Goal: Task Accomplishment & Management: Complete application form

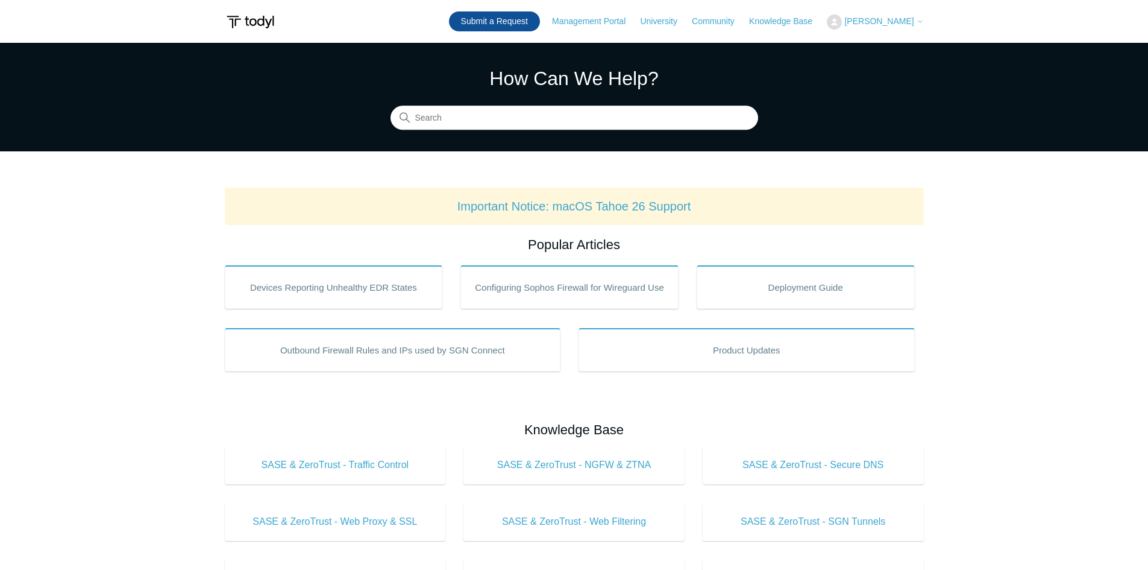
click at [527, 26] on link "Submit a Request" at bounding box center [494, 21] width 91 height 20
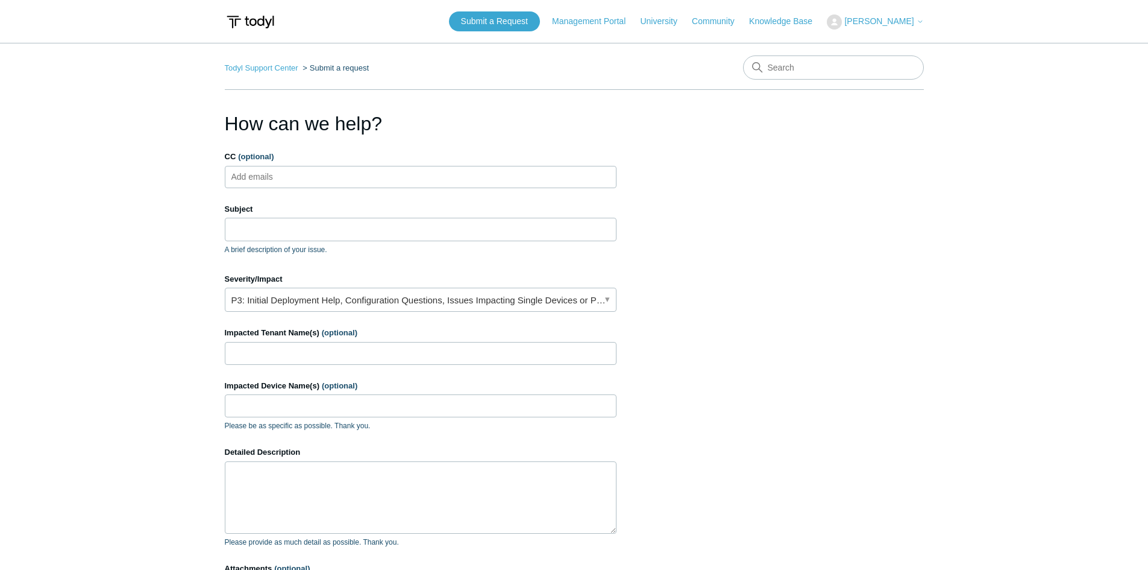
click at [290, 185] on input "CC (optional)" at bounding box center [263, 177] width 72 height 18
type input "[EMAIL_ADDRESS][DOMAIN_NAME]"
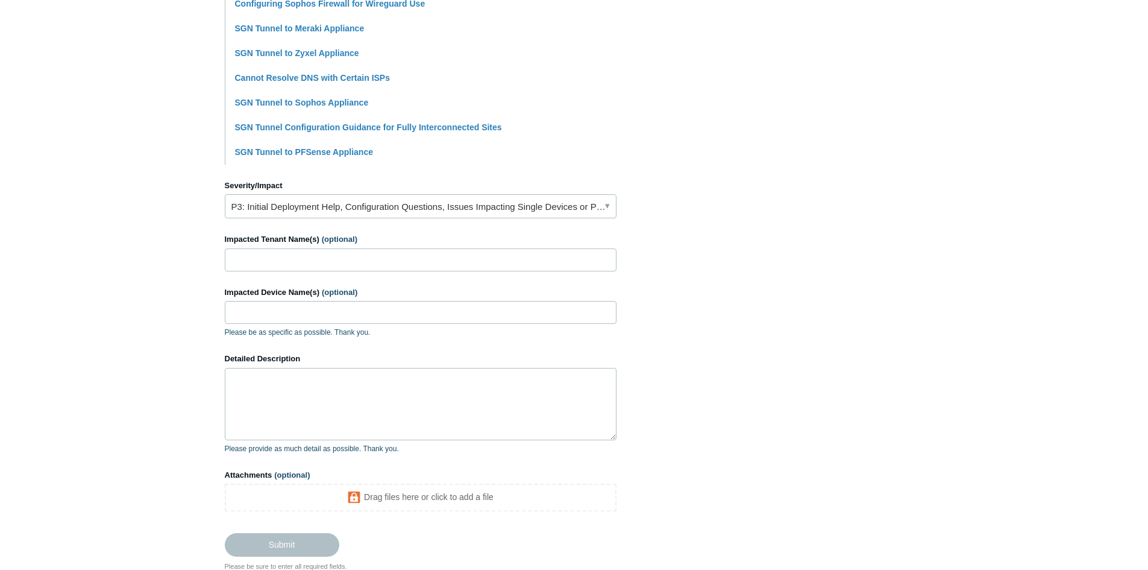
scroll to position [471, 0]
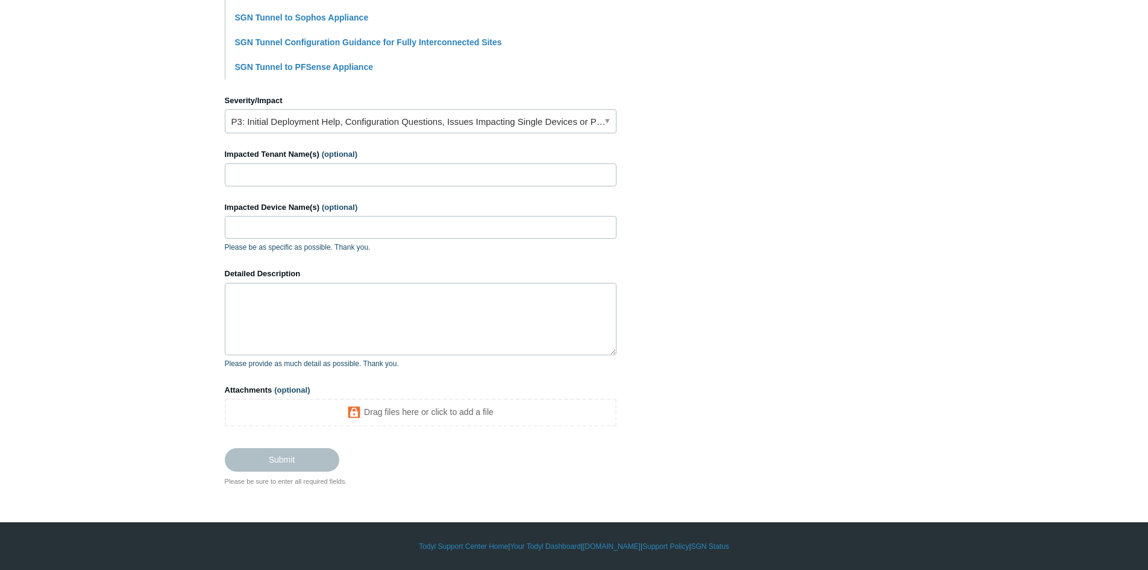
type input "SASE as VPN Solution"
click at [281, 300] on textarea "Detailed Description" at bounding box center [421, 319] width 392 height 72
click at [356, 112] on link "P3: Initial Deployment Help, Configuration Questions, Issues Impacting Single D…" at bounding box center [421, 121] width 392 height 24
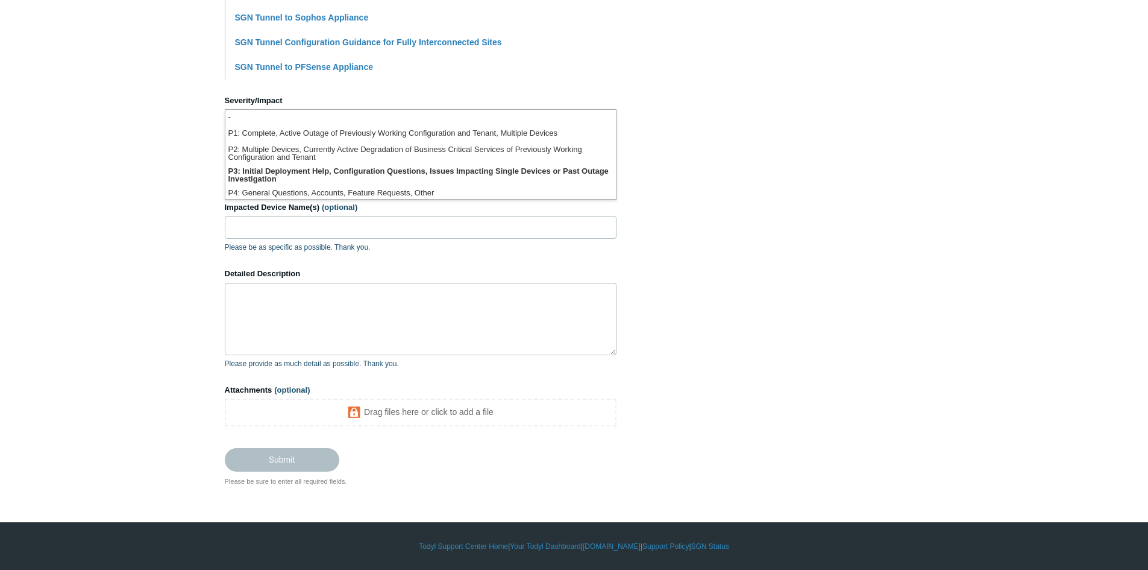
click at [356, 110] on li "-" at bounding box center [420, 118] width 391 height 16
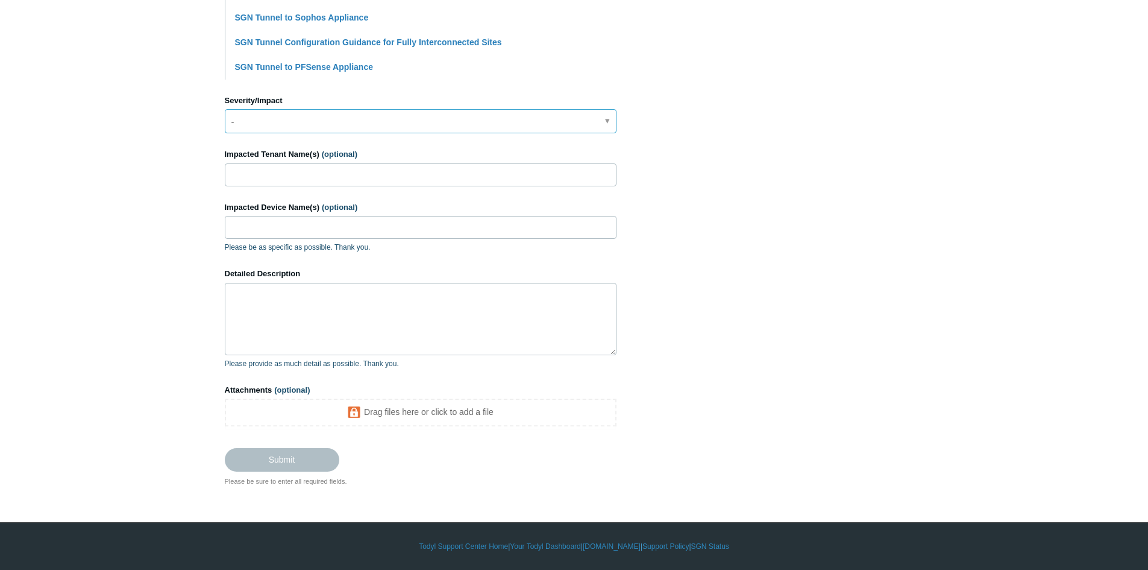
click at [304, 126] on link "-" at bounding box center [421, 121] width 392 height 24
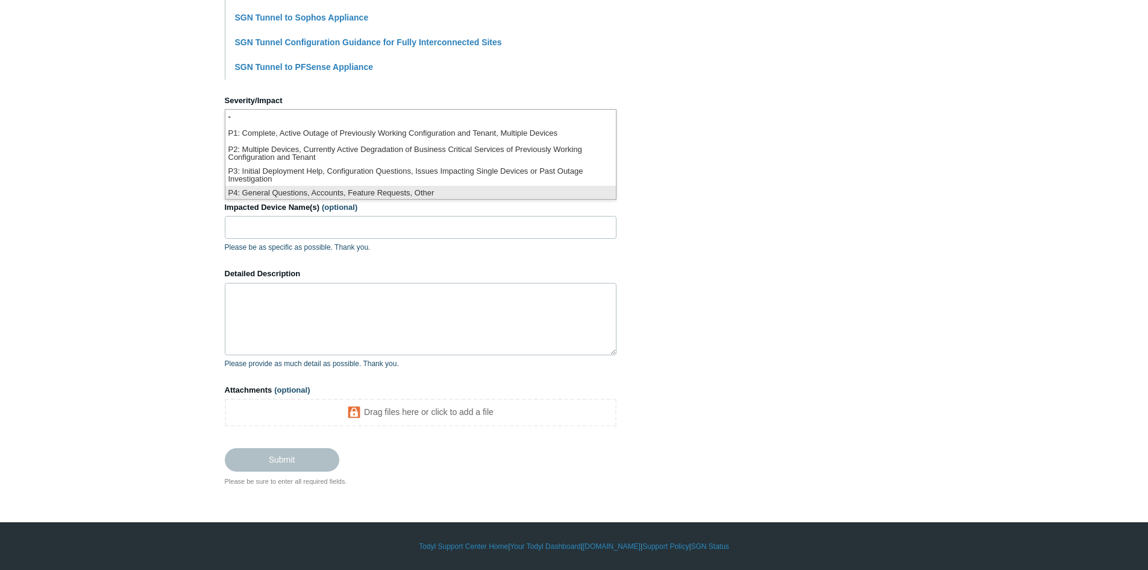
scroll to position [3, 0]
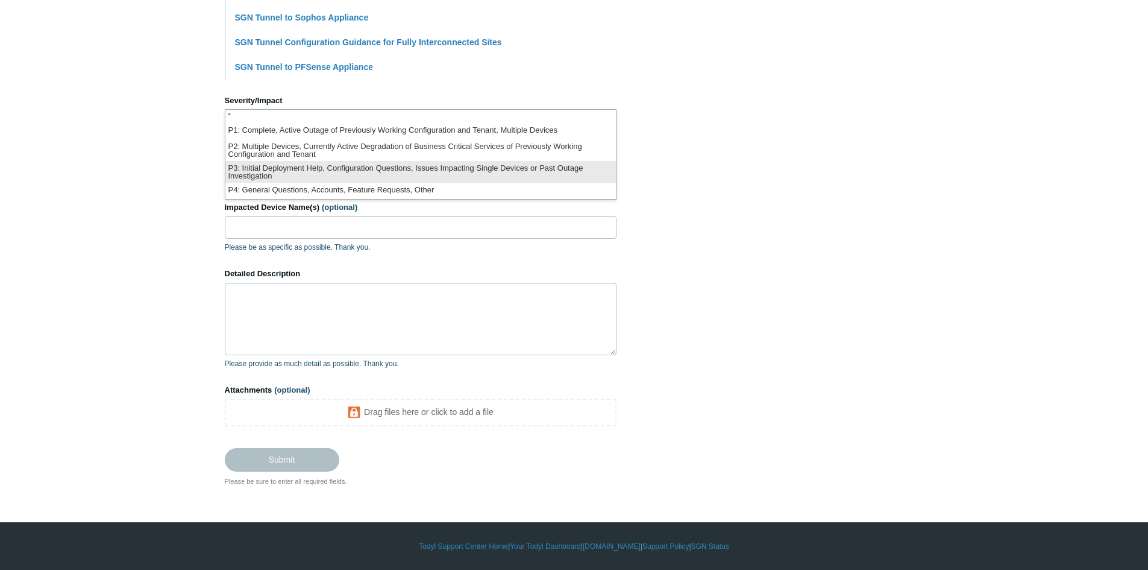
click at [312, 173] on li "P3: Initial Deployment Help, Configuration Questions, Issues Impacting Single D…" at bounding box center [420, 172] width 391 height 22
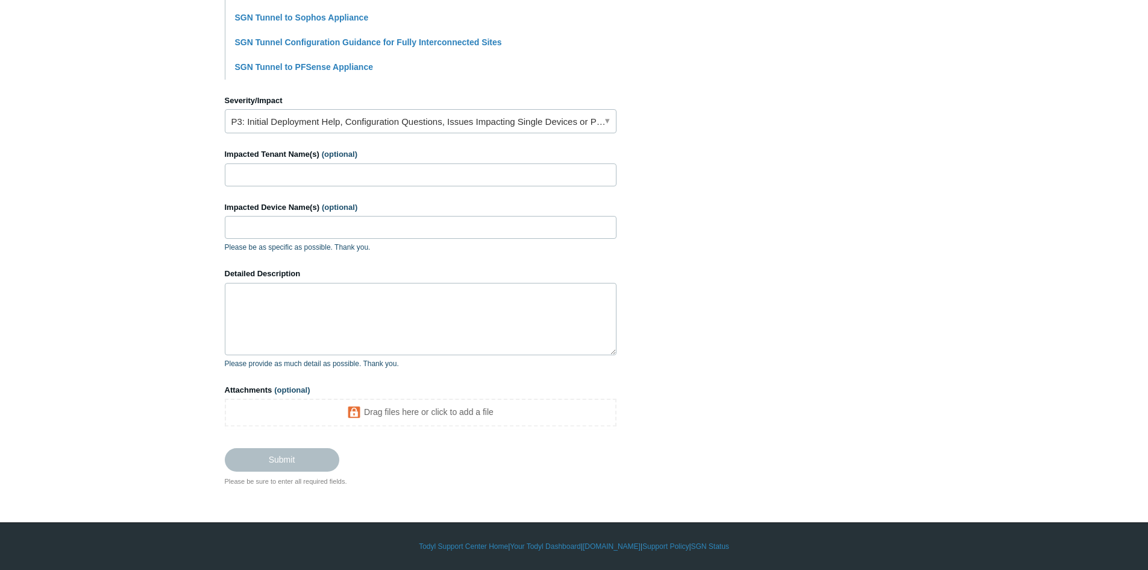
click at [276, 187] on form "CC (optional) jvital@aegisitsolutions.net Subject SASE as VPN Solution A brief …" at bounding box center [421, 74] width 392 height 791
click at [280, 176] on input "Impacted Tenant Name(s) (optional)" at bounding box center [421, 174] width 392 height 23
type input "Aegis IT Solutions"
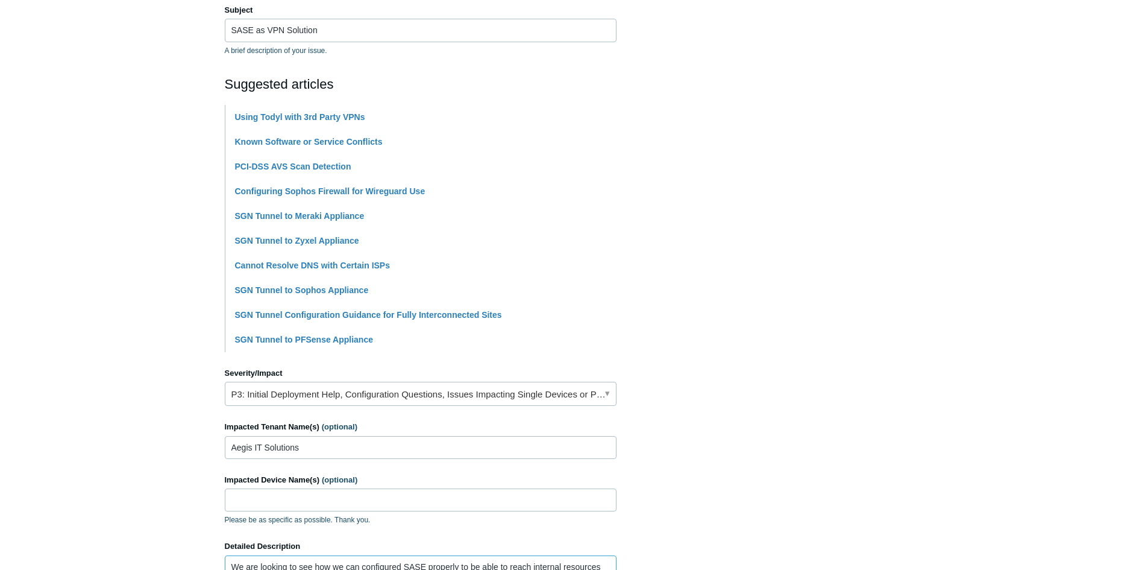
scroll to position [397, 0]
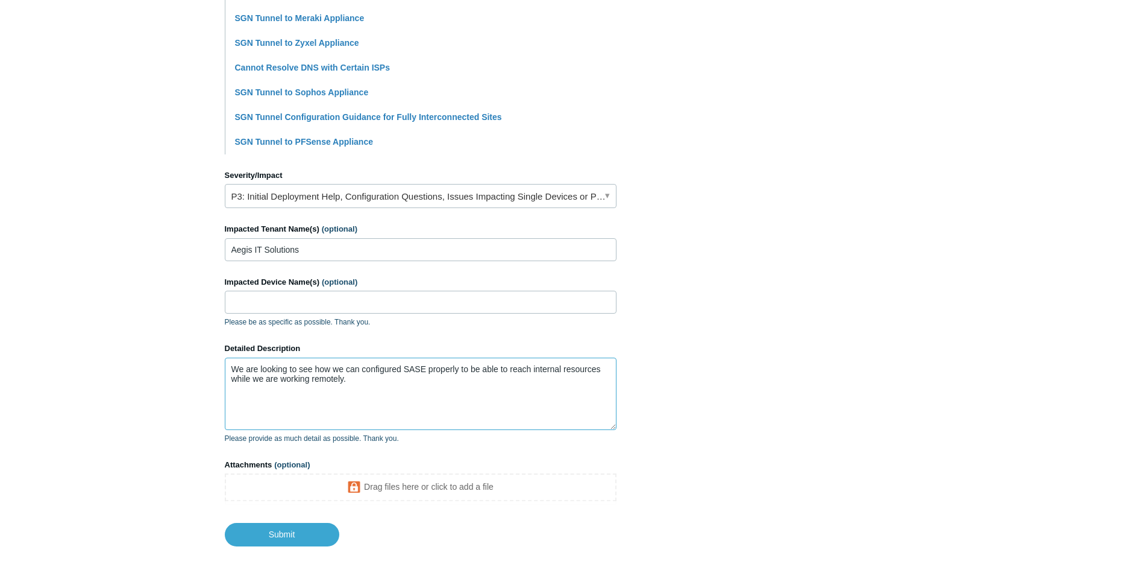
drag, startPoint x: 266, startPoint y: 373, endPoint x: 223, endPoint y: 365, distance: 44.2
click at [223, 365] on main "Todyl Support Center Submit a request How can we help? CC (optional) jvital@aeg…" at bounding box center [574, 96] width 1148 height 900
click at [386, 385] on textarea "We are looking to see how we can configured SASE properly to be able to reach i…" at bounding box center [421, 393] width 392 height 72
drag, startPoint x: 335, startPoint y: 384, endPoint x: 206, endPoint y: 368, distance: 129.9
click at [206, 368] on main "Todyl Support Center Submit a request How can we help? CC (optional) jvital@aeg…" at bounding box center [574, 96] width 1148 height 900
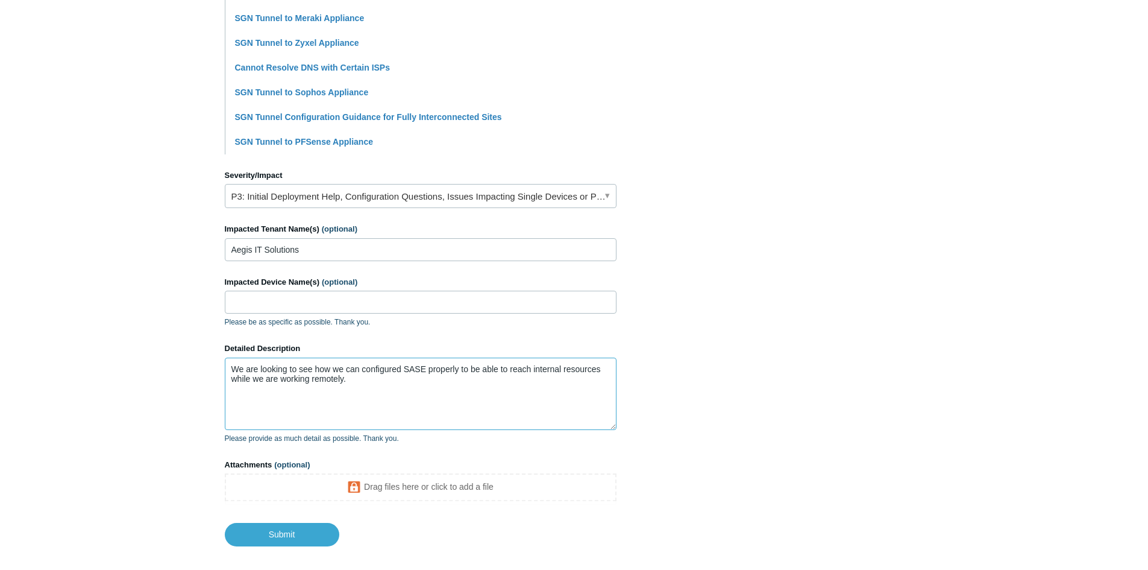
click at [401, 404] on textarea "We are looking to see how we can configured SASE properly to be able to reach i…" at bounding box center [421, 393] width 392 height 72
drag, startPoint x: 369, startPoint y: 394, endPoint x: 156, endPoint y: 354, distance: 216.9
click at [156, 354] on main "Todyl Support Center Submit a request How can we help? CC (optional) jvital@aeg…" at bounding box center [574, 96] width 1148 height 900
paste textarea "seeking guidance and assistance to properly configure our SASE (Secure Access S…"
type textarea "We are seeking guidance and assistance to properly configure our SASE (Secure A…"
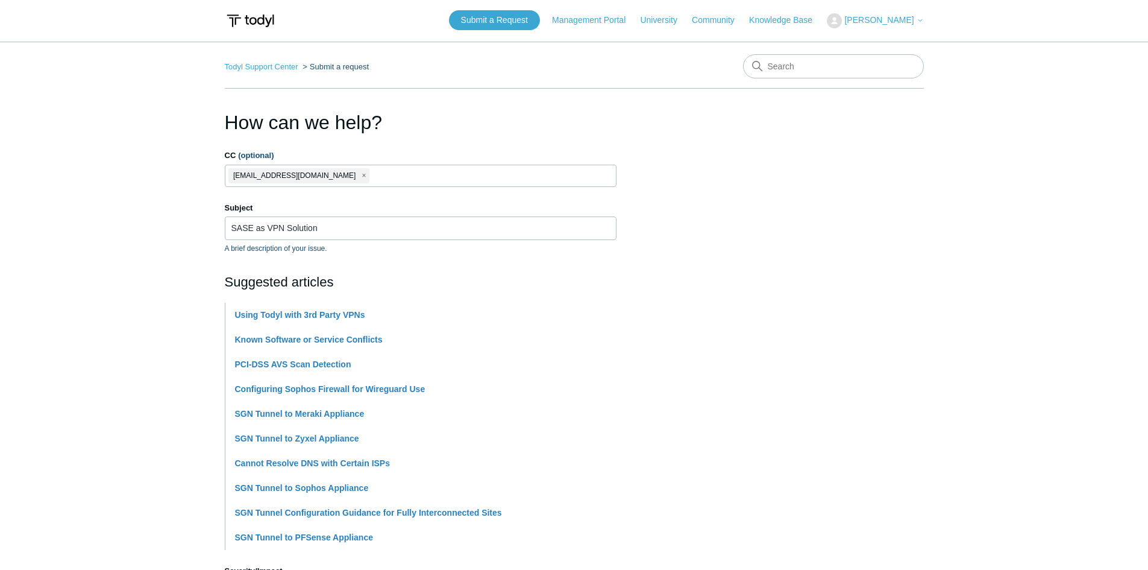
scroll to position [0, 0]
click at [331, 224] on input "SASE as VPN Solution" at bounding box center [421, 229] width 392 height 23
drag, startPoint x: 289, startPoint y: 230, endPoint x: 143, endPoint y: 230, distance: 145.9
click at [143, 230] on main "Todyl Support Center Submit a request How can we help? CC (optional) jvital@aeg…" at bounding box center [574, 493] width 1148 height 900
paste input "Configure SASE for Secure Remote Access to Internal Resources"
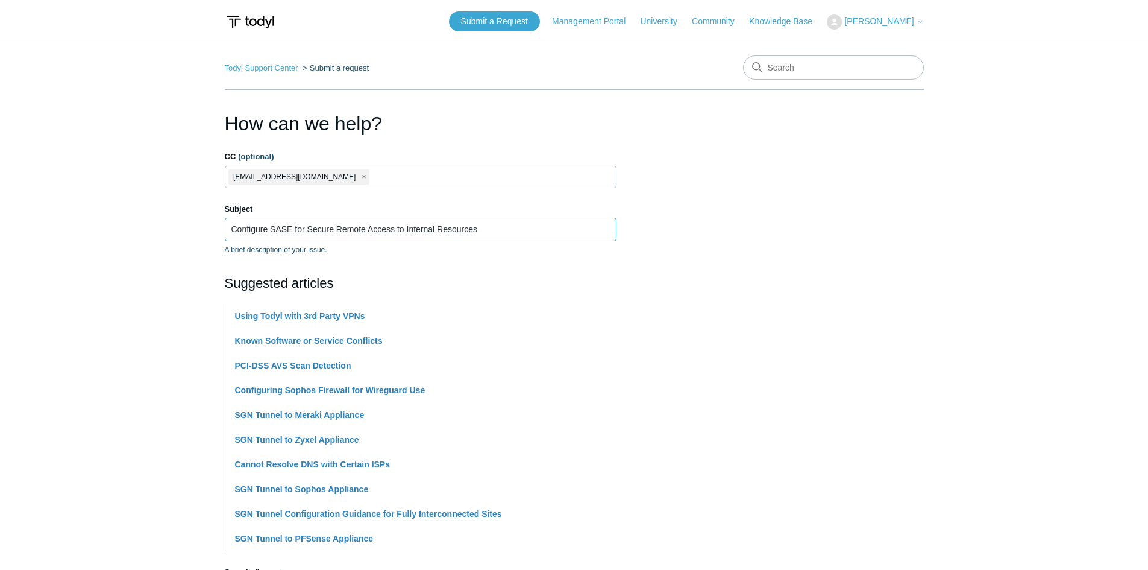
type input "Configure SASE for Secure Remote Access to Internal Resources"
click at [446, 180] on ul "jvital@aegisitsolutions.net" at bounding box center [421, 177] width 392 height 22
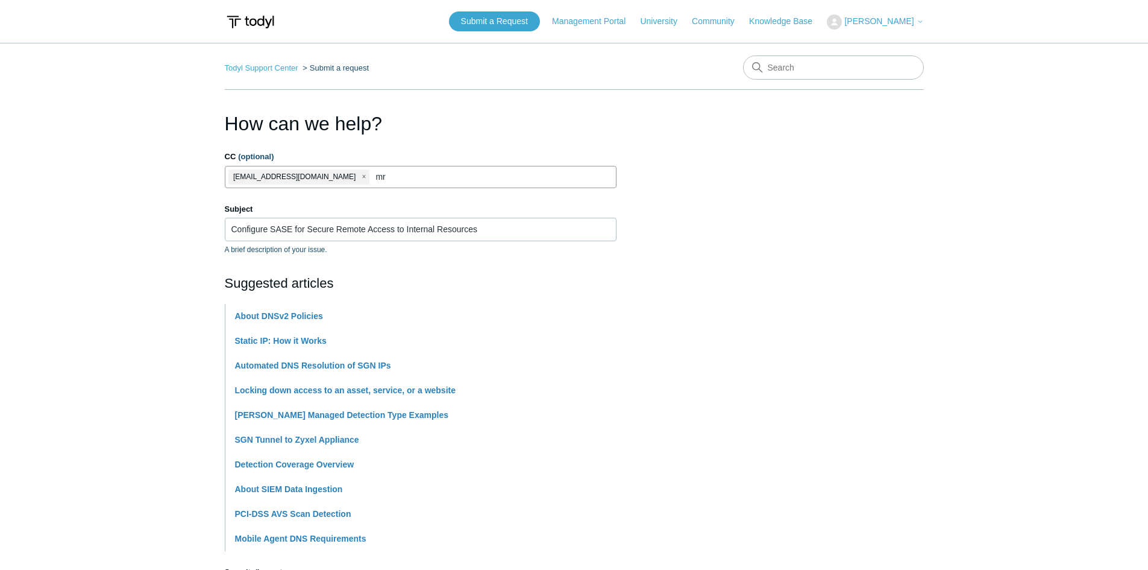
type input "m"
type input "jvital@aegisitsolutions.net"
click at [409, 179] on ul "jvital@aegisitsolutions.net" at bounding box center [421, 177] width 392 height 22
paste input "mrtavarez@aegisitsolutions.net"
type input "mrtavarez@aegisitsolutions.net"
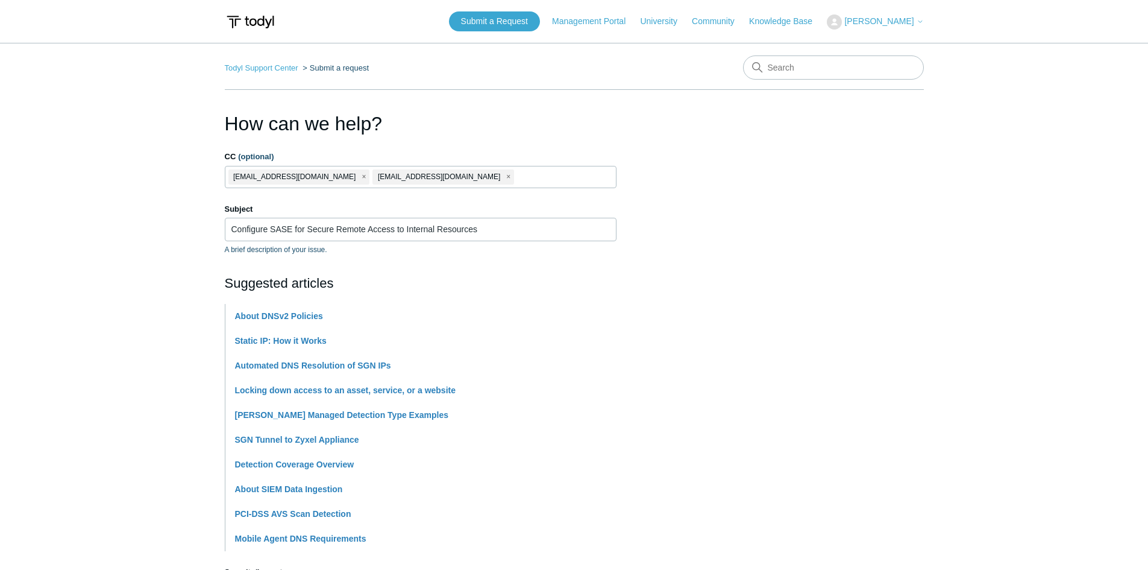
click at [675, 272] on section "How can we help? CC (optional) jvital@aegisitsolutions.net mrtavarez@aegisitsol…" at bounding box center [574, 526] width 699 height 834
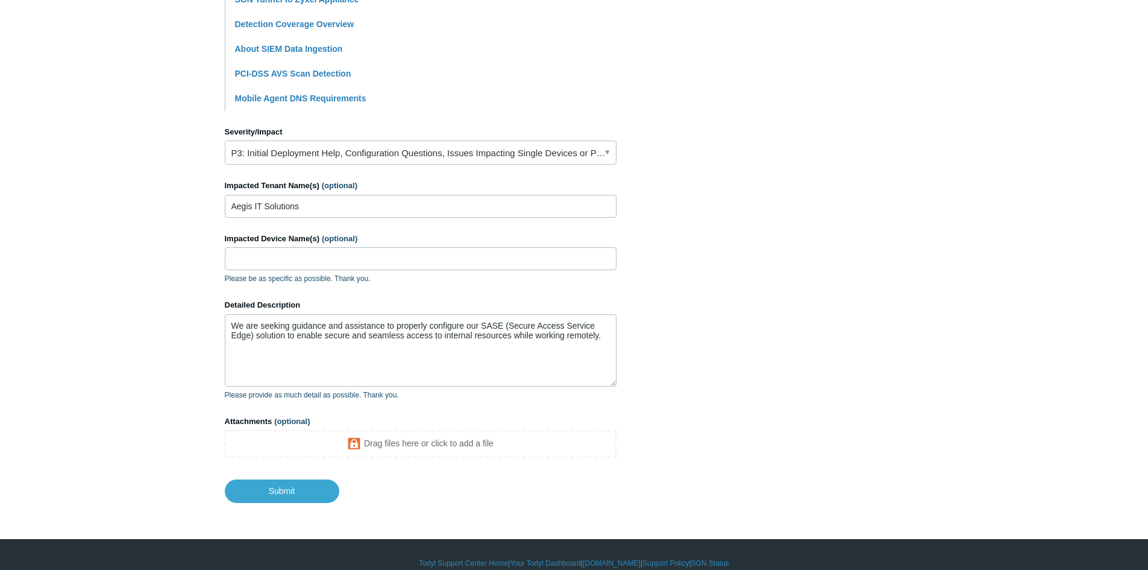
scroll to position [457, 0]
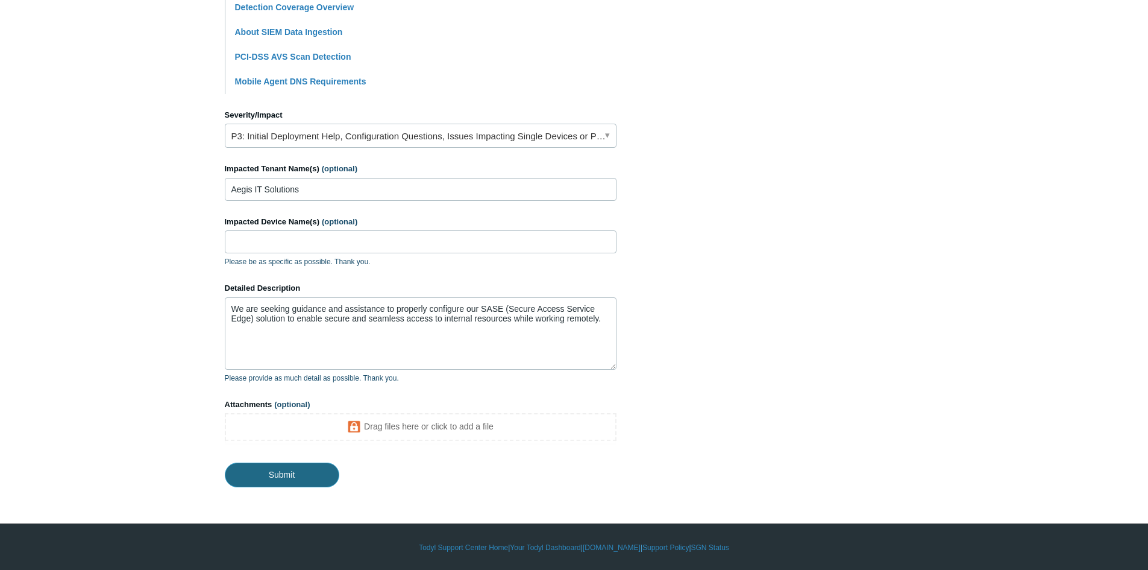
click at [300, 474] on input "Submit" at bounding box center [282, 474] width 115 height 24
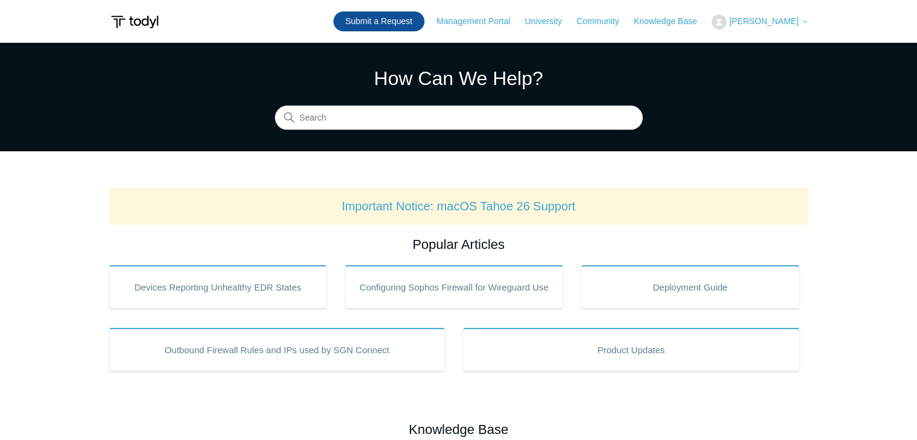
click at [404, 19] on link "Submit a Request" at bounding box center [378, 21] width 91 height 20
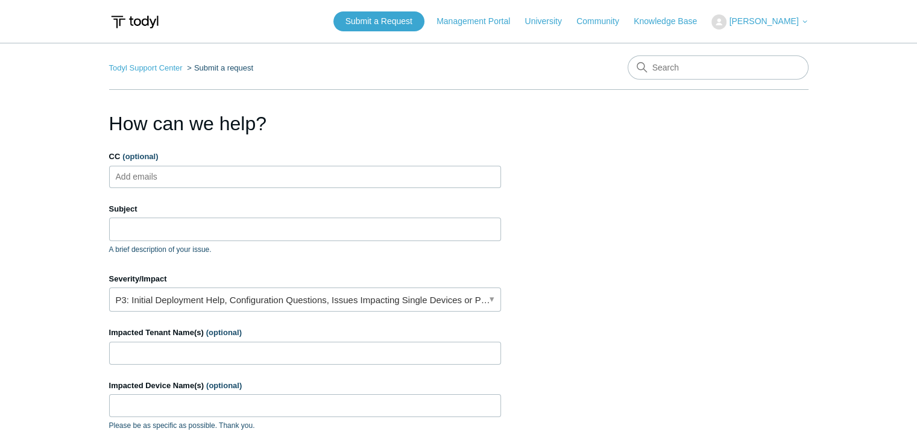
click at [141, 172] on input "CC (optional)" at bounding box center [147, 177] width 72 height 18
click at [142, 226] on input "Subject" at bounding box center [305, 229] width 392 height 23
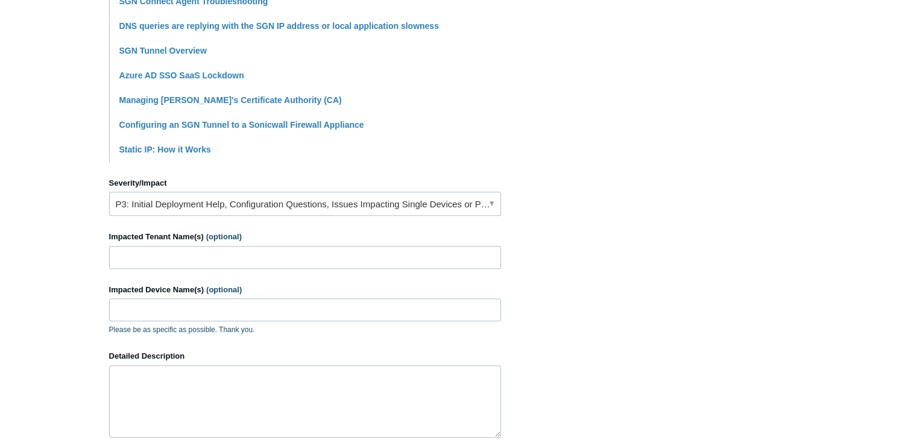
scroll to position [482, 0]
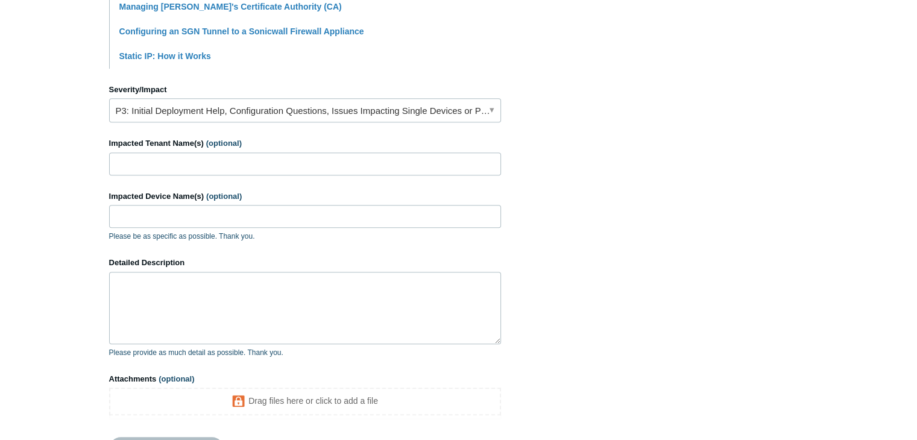
type input "How I can whitelist users from Geo-Location"
click at [256, 110] on link "P3: Initial Deployment Help, Configuration Questions, Issues Impacting Single D…" at bounding box center [305, 110] width 392 height 24
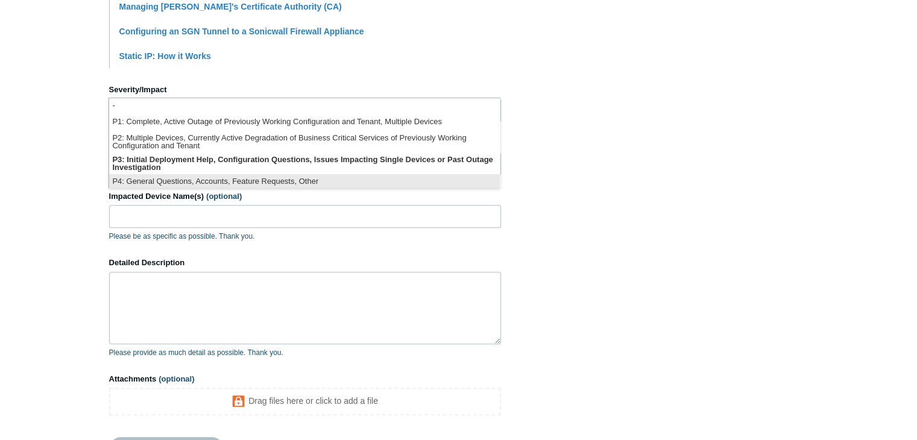
scroll to position [2, 0]
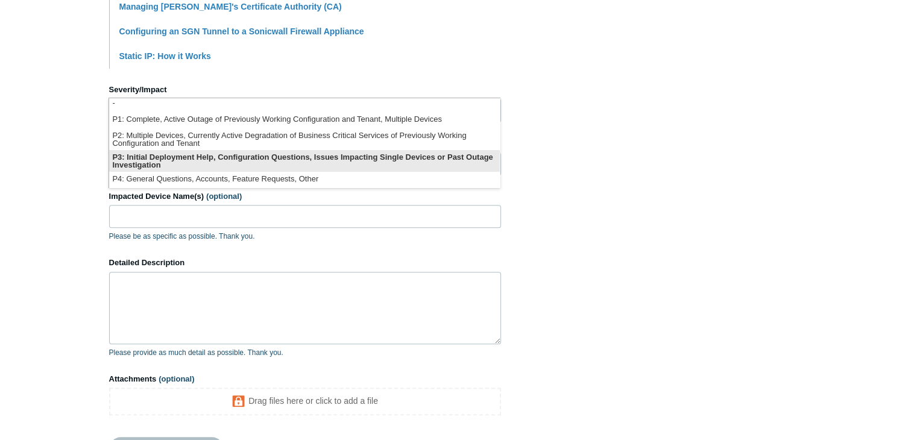
click at [215, 160] on li "P3: Initial Deployment Help, Configuration Questions, Issues Impacting Single D…" at bounding box center [304, 161] width 391 height 22
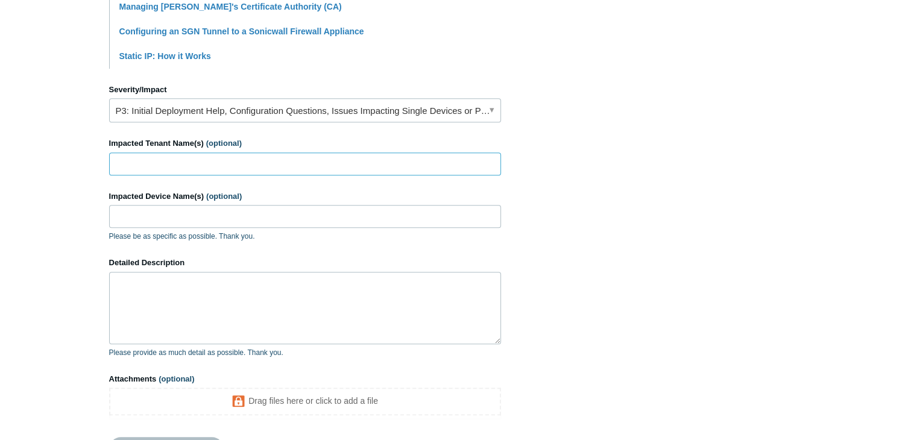
click at [186, 163] on input "Impacted Tenant Name(s) (optional)" at bounding box center [305, 163] width 392 height 23
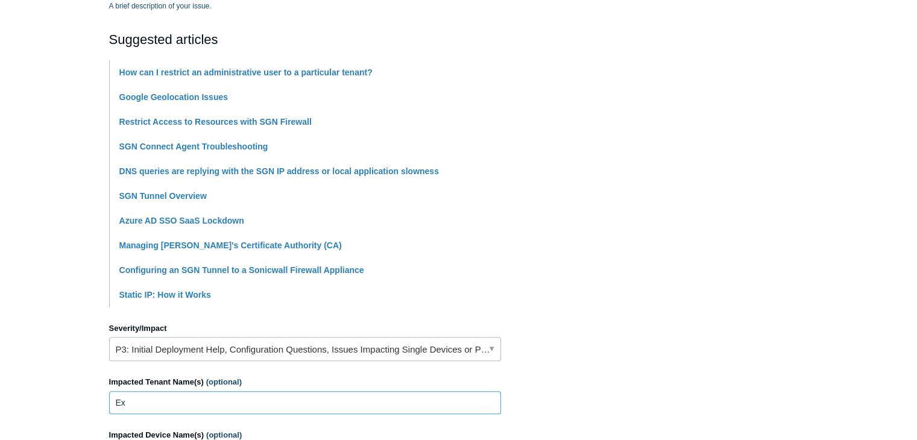
scroll to position [362, 0]
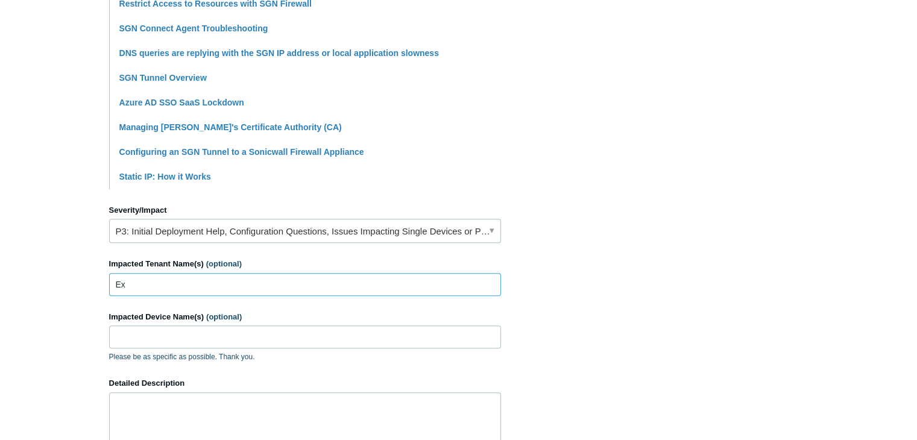
click at [140, 283] on input "Ex" at bounding box center [305, 284] width 392 height 23
type input "EAG Fort Laudardele"
click at [160, 347] on input "Impacted Device Name(s) (optional)" at bounding box center [305, 336] width 392 height 23
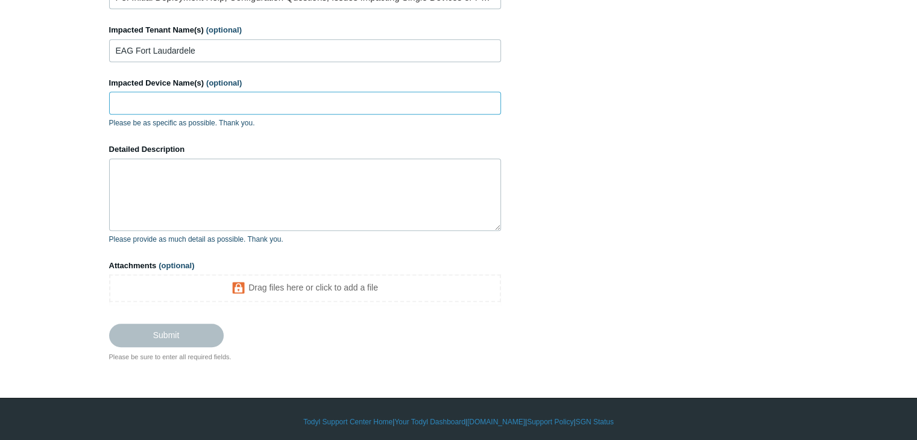
scroll to position [600, 0]
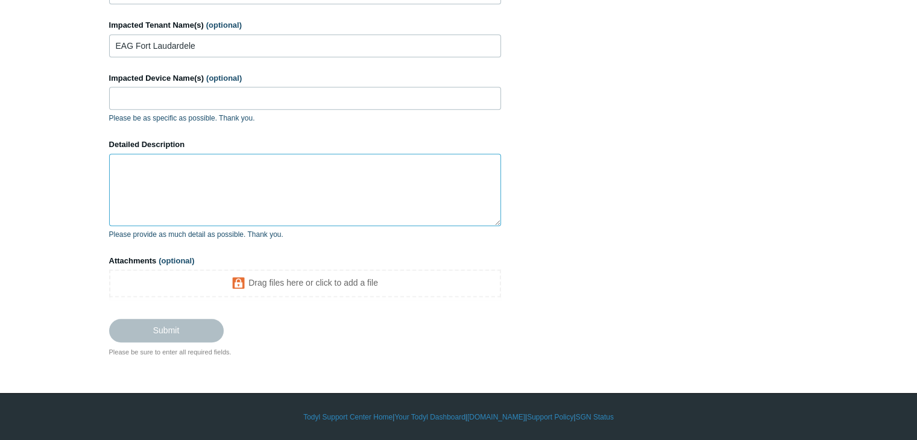
click at [146, 182] on textarea "Detailed Description" at bounding box center [305, 190] width 392 height 72
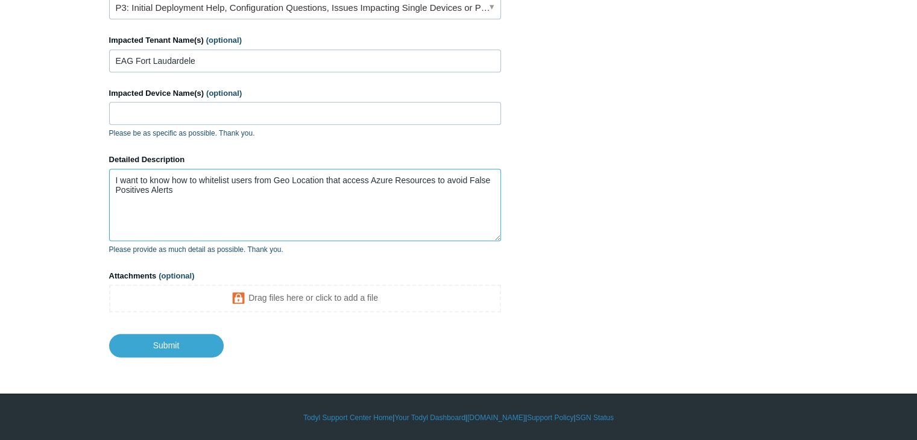
drag, startPoint x: 224, startPoint y: 196, endPoint x: 54, endPoint y: 165, distance: 172.8
click at [236, 232] on textarea "I want to know how to whitelist users from Geo Location that access Azure Resou…" at bounding box center [305, 205] width 392 height 72
drag, startPoint x: 179, startPoint y: 189, endPoint x: 198, endPoint y: 176, distance: 22.6
click at [198, 176] on textarea "I want to know how to whitelist users from Geo Location that access Azure Resou…" at bounding box center [305, 205] width 392 height 72
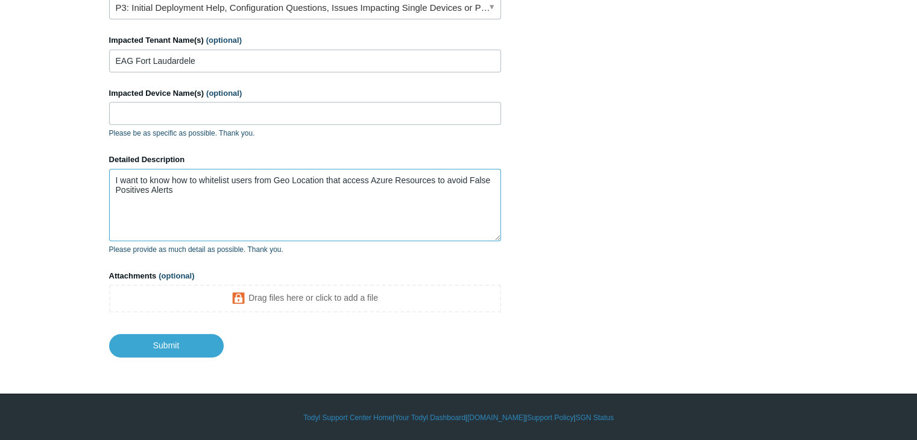
paste textarea "Microsoft Azure for whitelisting users based on Geo-location to avoid false pos…"
click at [255, 215] on textarea "I want to know how to Microsoft Azure for whitelisting users based on Geo-locat…" at bounding box center [305, 205] width 392 height 72
click at [200, 174] on textarea "I want to know how to Microsoft Azure for whitelisting users based on Geo-locat…" at bounding box center [305, 205] width 392 height 72
drag, startPoint x: 347, startPoint y: 175, endPoint x: 288, endPoint y: 177, distance: 58.5
click at [288, 177] on textarea "I want to know how to whitelist Microsoft Azure for whitelisting users based on…" at bounding box center [305, 205] width 392 height 72
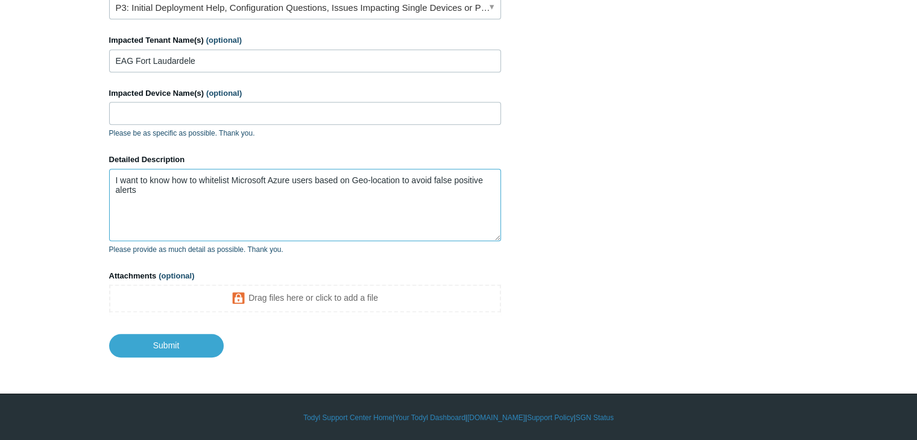
click at [363, 210] on textarea "I want to know how to whitelist Microsoft Azure users based on Geo-location to …" at bounding box center [305, 205] width 392 height 72
click at [135, 190] on textarea "I want to know how to whitelist Microsoft Azure users based on Geo-location to …" at bounding box center [305, 205] width 392 height 72
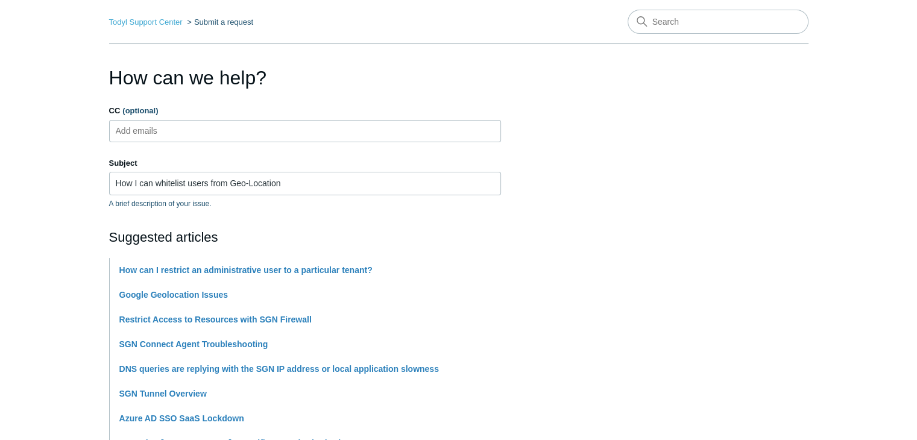
scroll to position [43, 0]
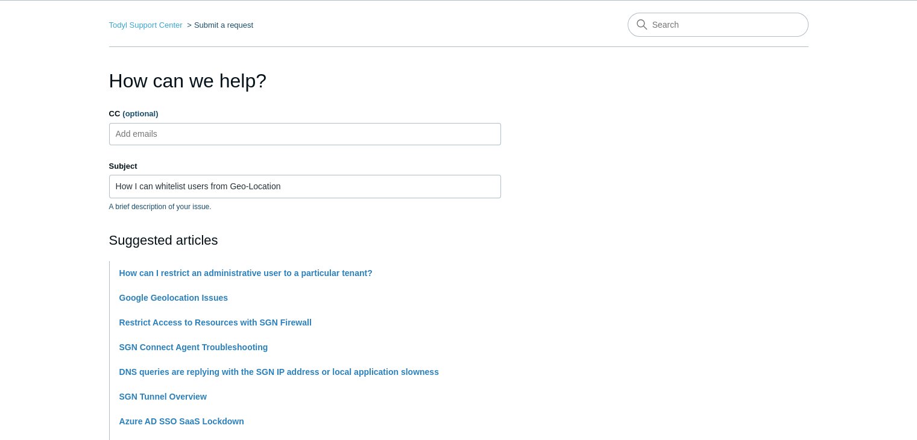
type textarea "I want to know how to whitelist Microsoft Azure users based on Geo-location to …"
click at [297, 191] on input "How I can whitelist users from Geo-Location" at bounding box center [305, 186] width 392 height 23
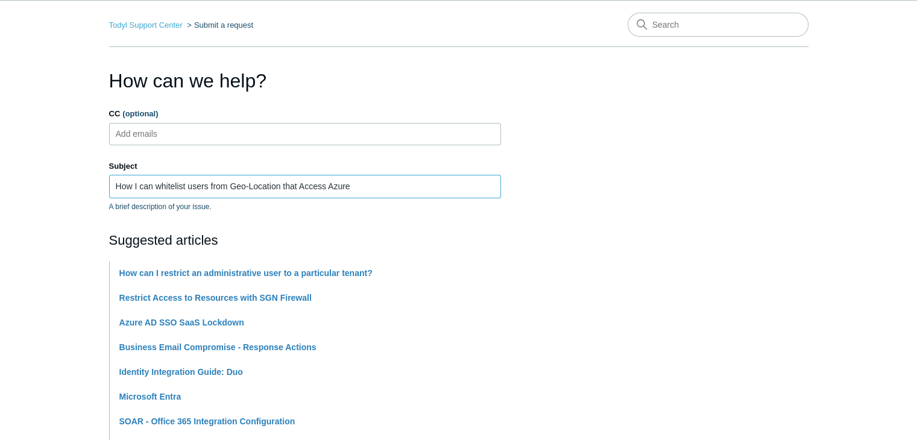
type input "How I can whitelist users from Geo-Location that Access Azure"
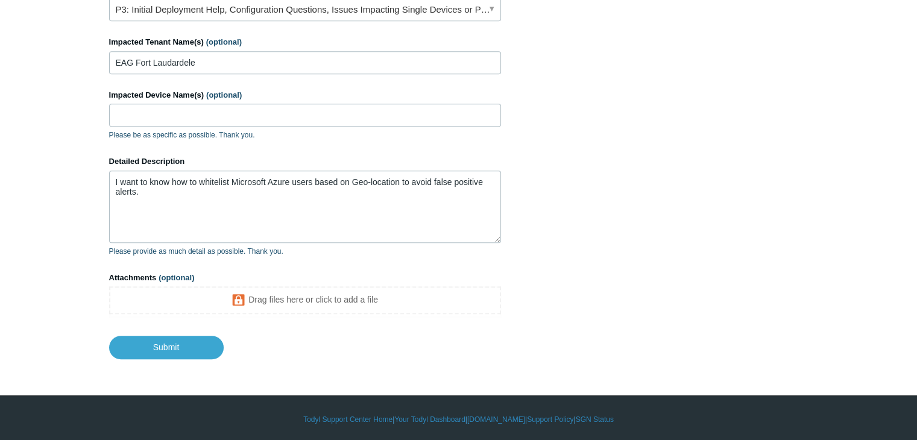
scroll to position [585, 0]
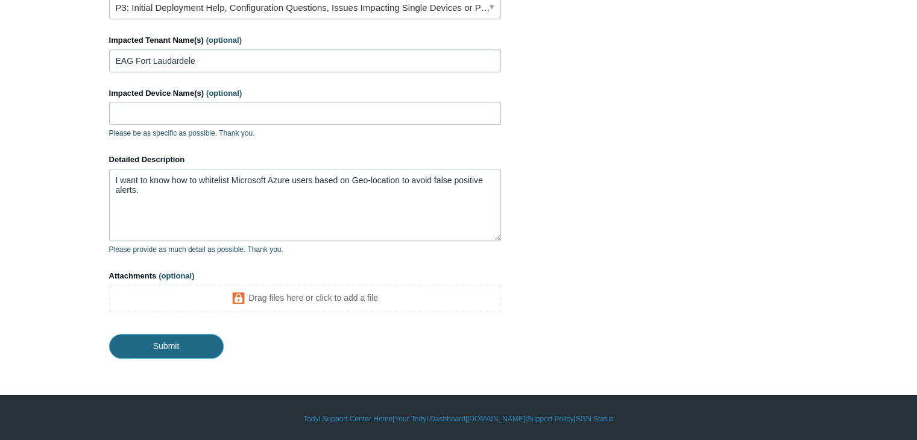
drag, startPoint x: 178, startPoint y: 343, endPoint x: 187, endPoint y: 336, distance: 12.1
click at [178, 343] on input "Submit" at bounding box center [166, 346] width 115 height 24
